Goal: Task Accomplishment & Management: Manage account settings

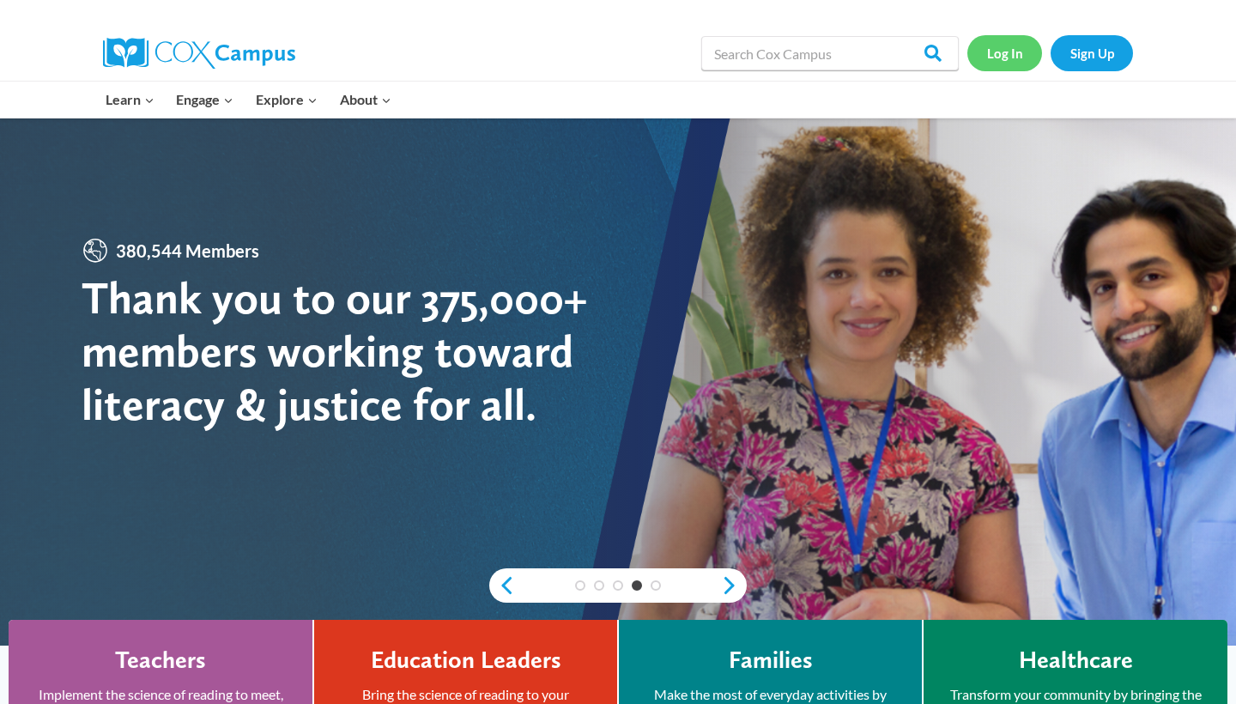
click at [995, 58] on link "Log In" at bounding box center [1004, 52] width 75 height 35
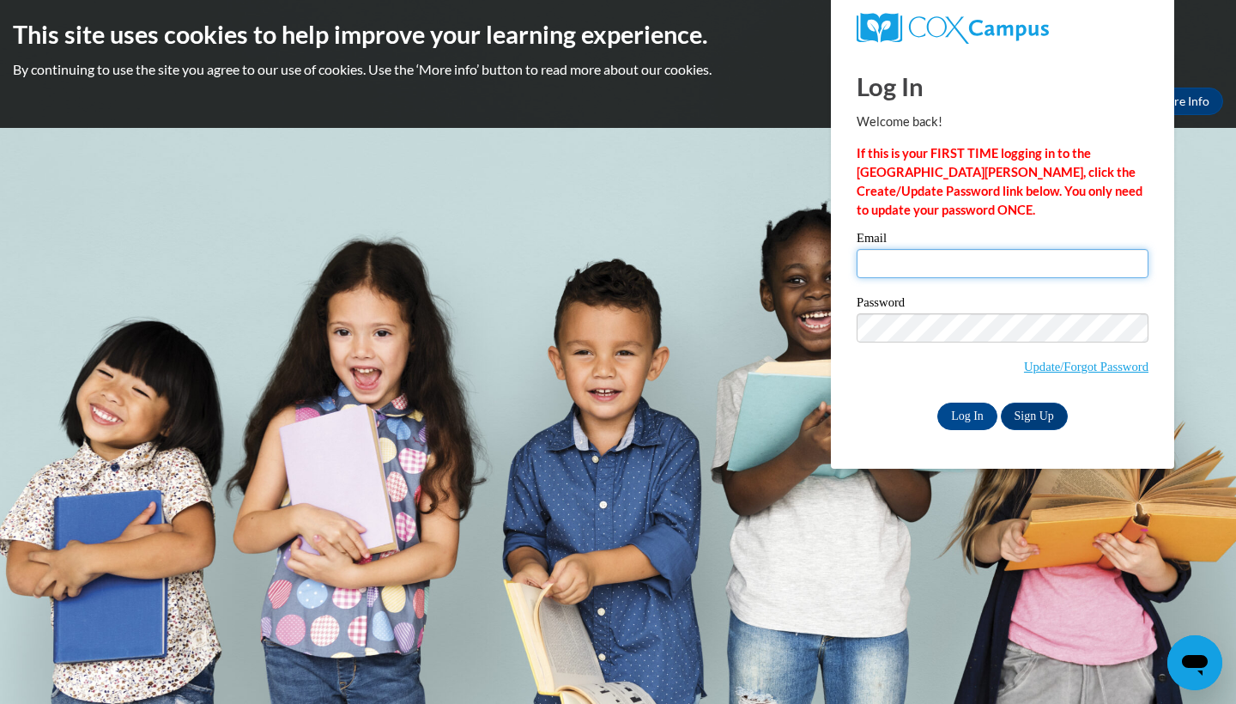
type input "[PERSON_NAME][EMAIL_ADDRESS][PERSON_NAME][DOMAIN_NAME]"
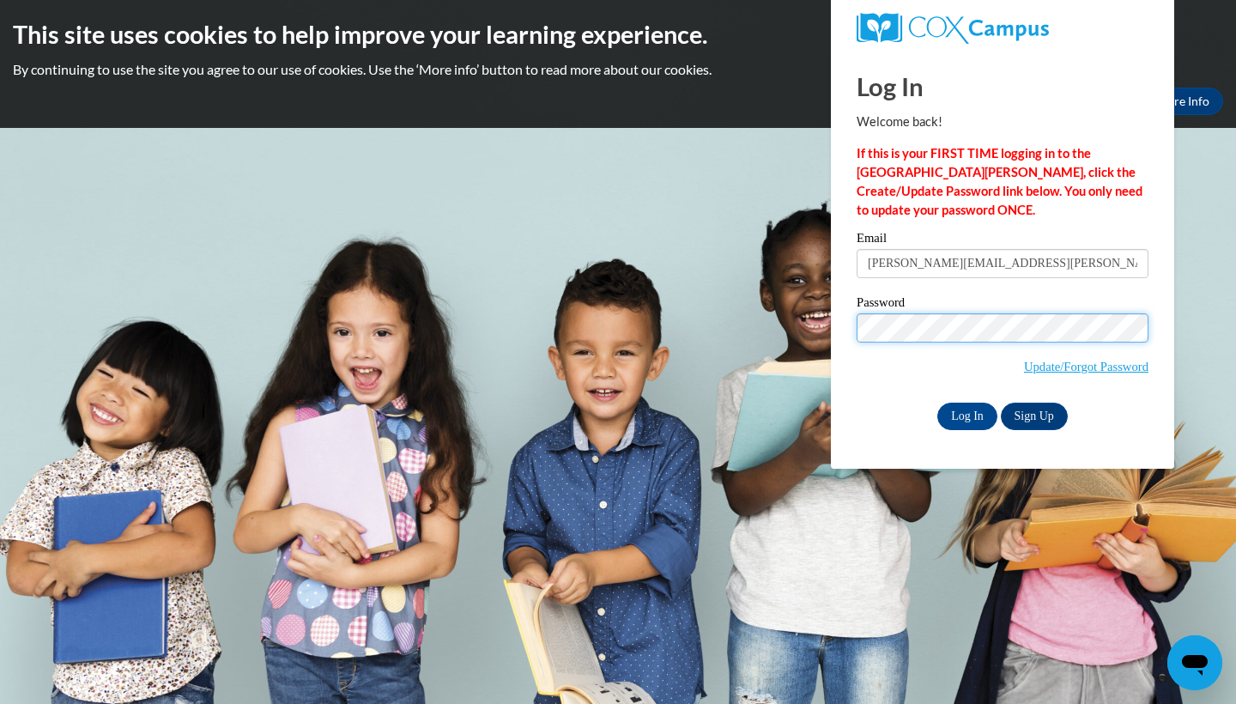
click at [966, 415] on input "Log In" at bounding box center [967, 416] width 60 height 27
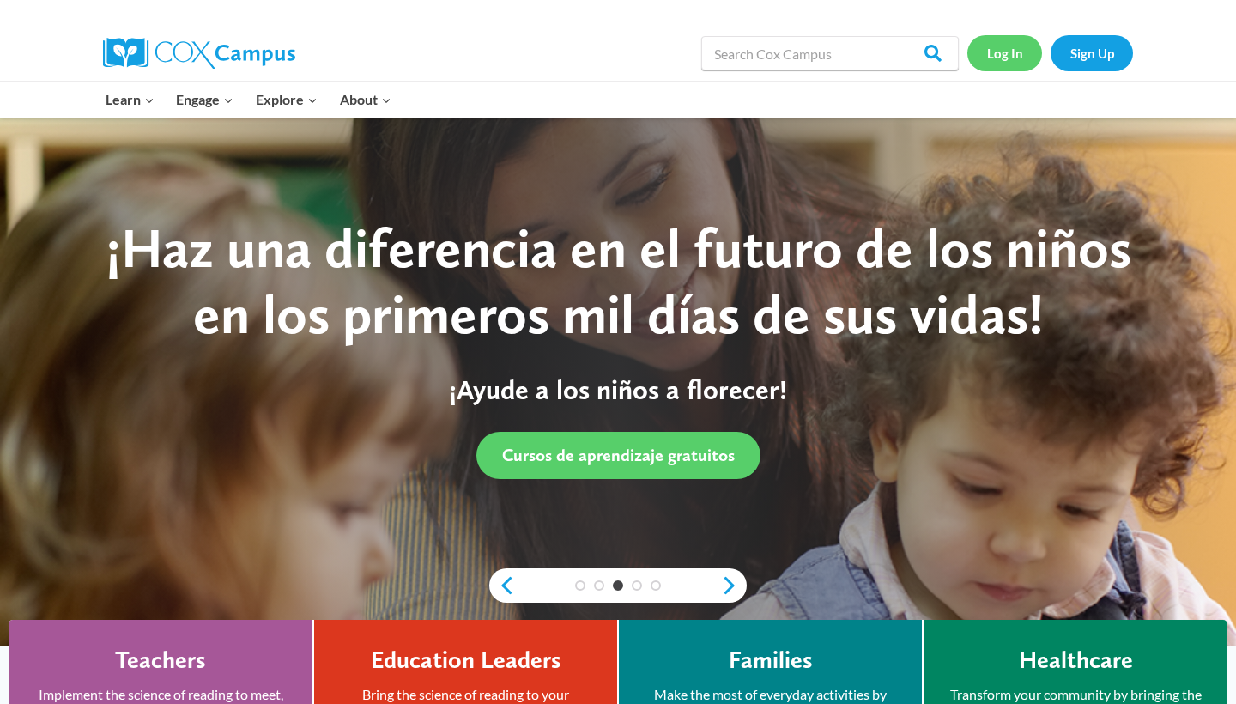
click at [1014, 64] on link "Log In" at bounding box center [1004, 52] width 75 height 35
